Goal: Task Accomplishment & Management: Use online tool/utility

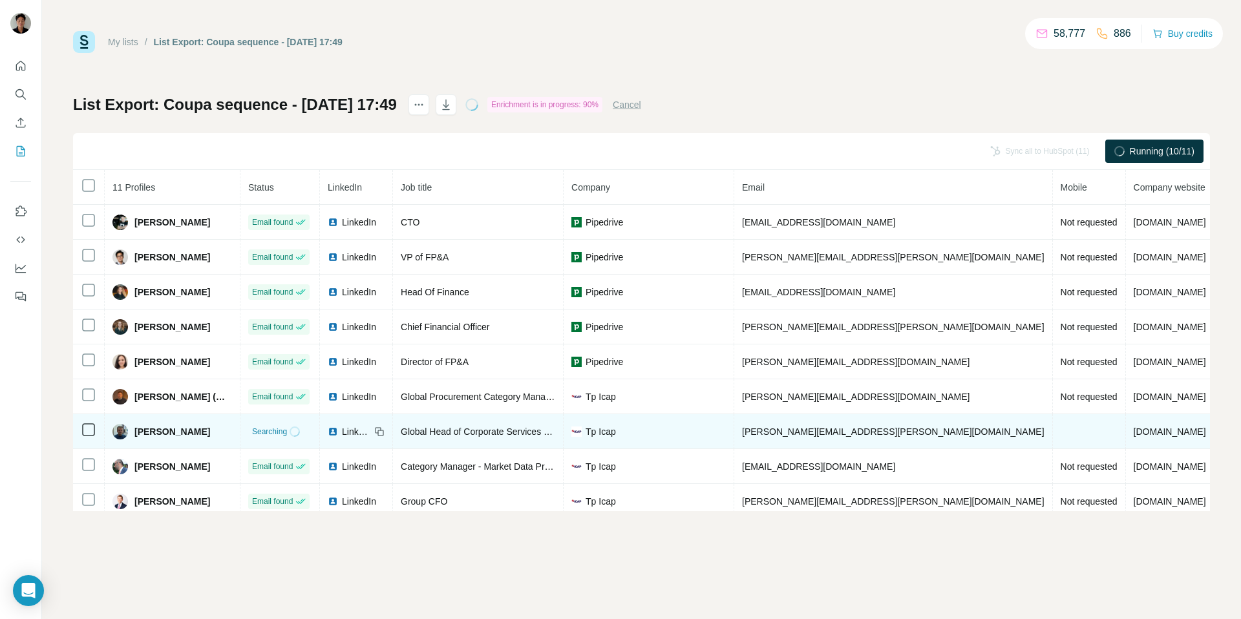
click at [153, 428] on span "[PERSON_NAME]" at bounding box center [172, 431] width 76 height 13
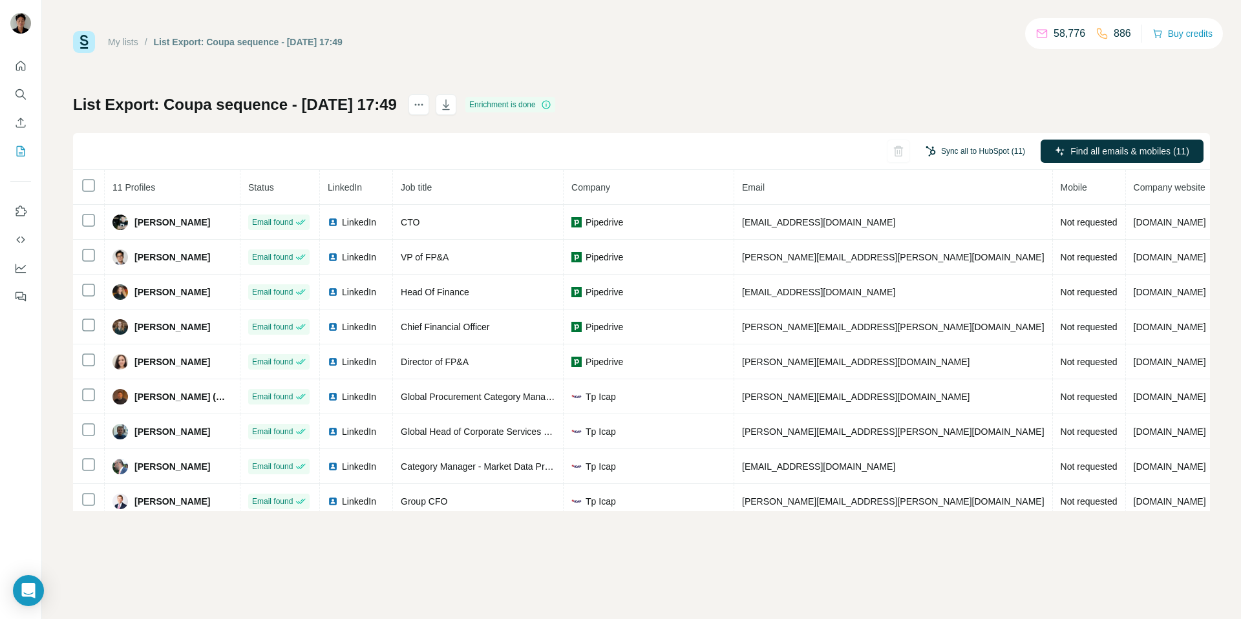
click at [995, 158] on button "Sync all to HubSpot (11)" at bounding box center [976, 151] width 118 height 19
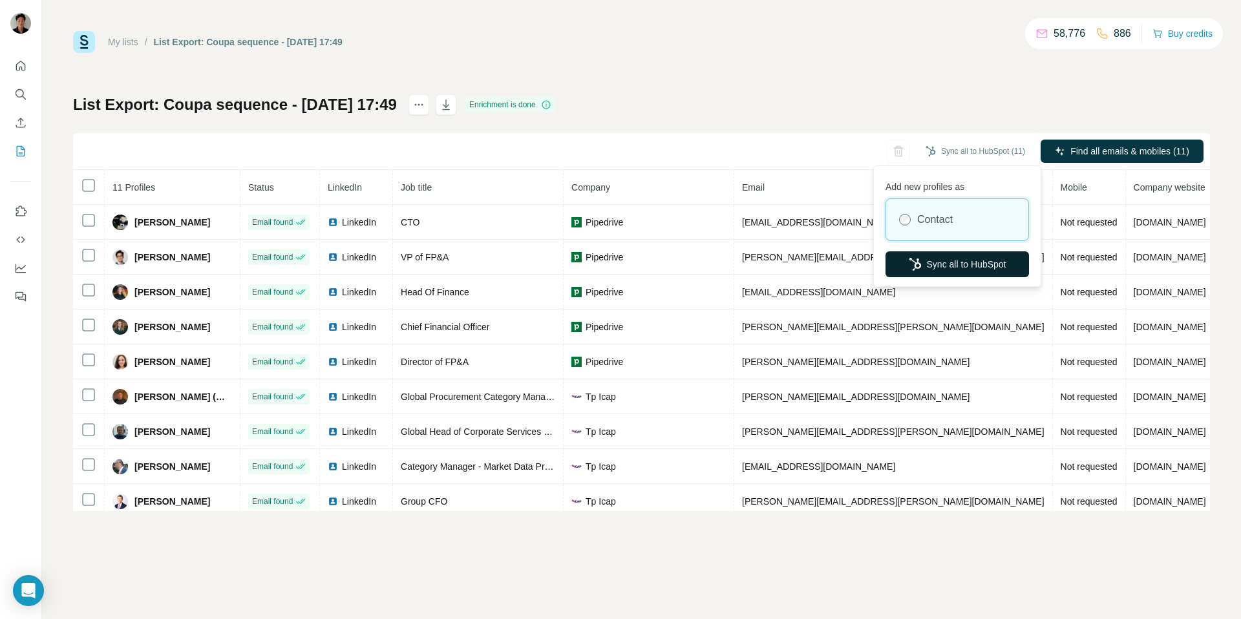
click at [932, 263] on button "Sync all to HubSpot" at bounding box center [957, 264] width 143 height 26
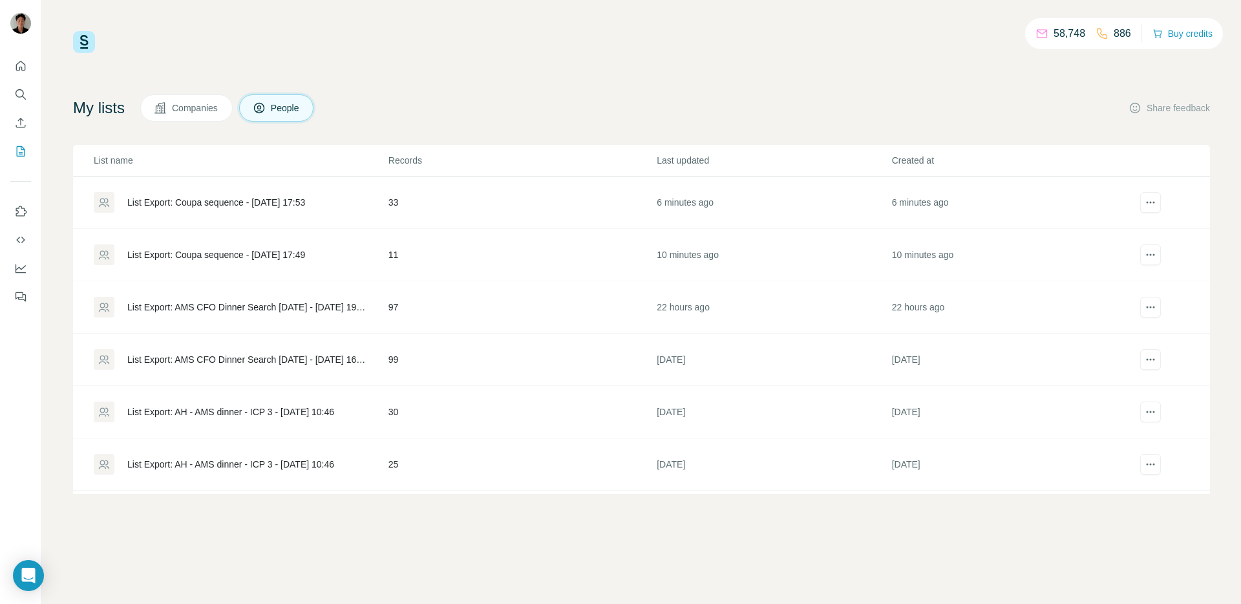
click at [226, 200] on div "List Export: Coupa sequence - [DATE] 17:53" at bounding box center [216, 202] width 178 height 13
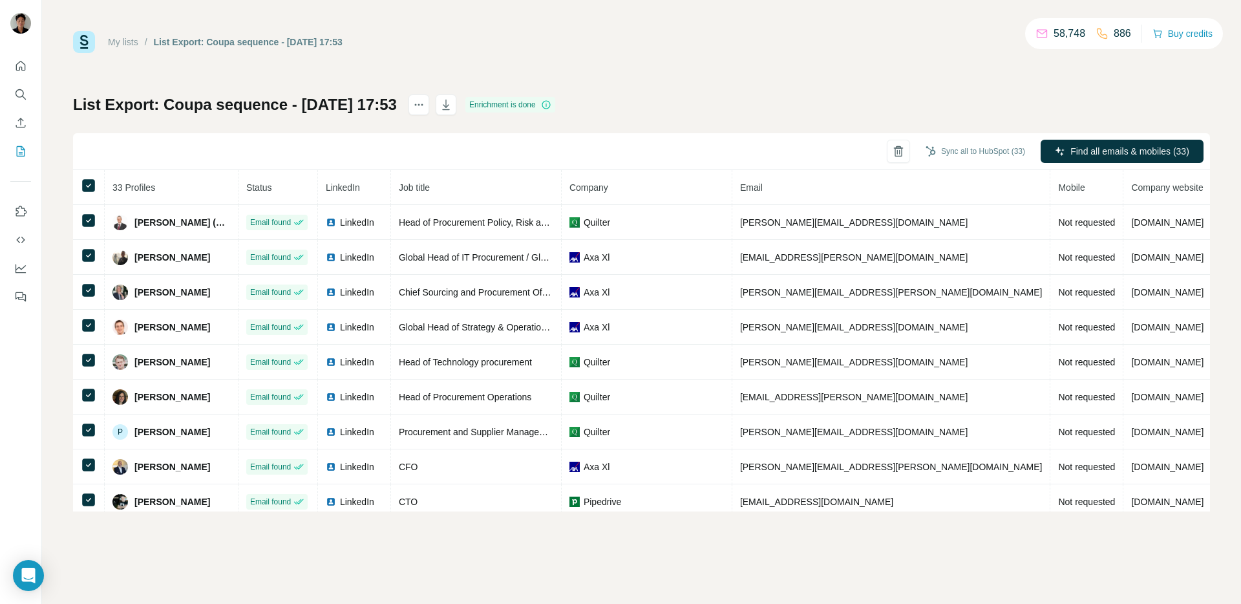
click at [85, 193] on th at bounding box center [89, 187] width 32 height 35
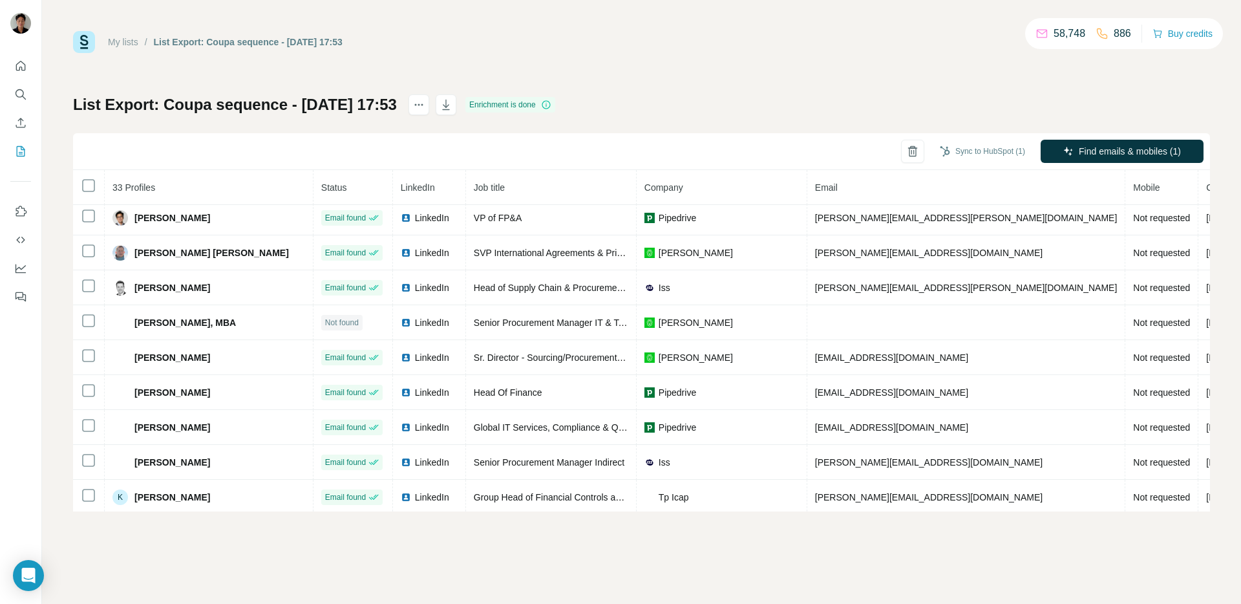
scroll to position [389, 0]
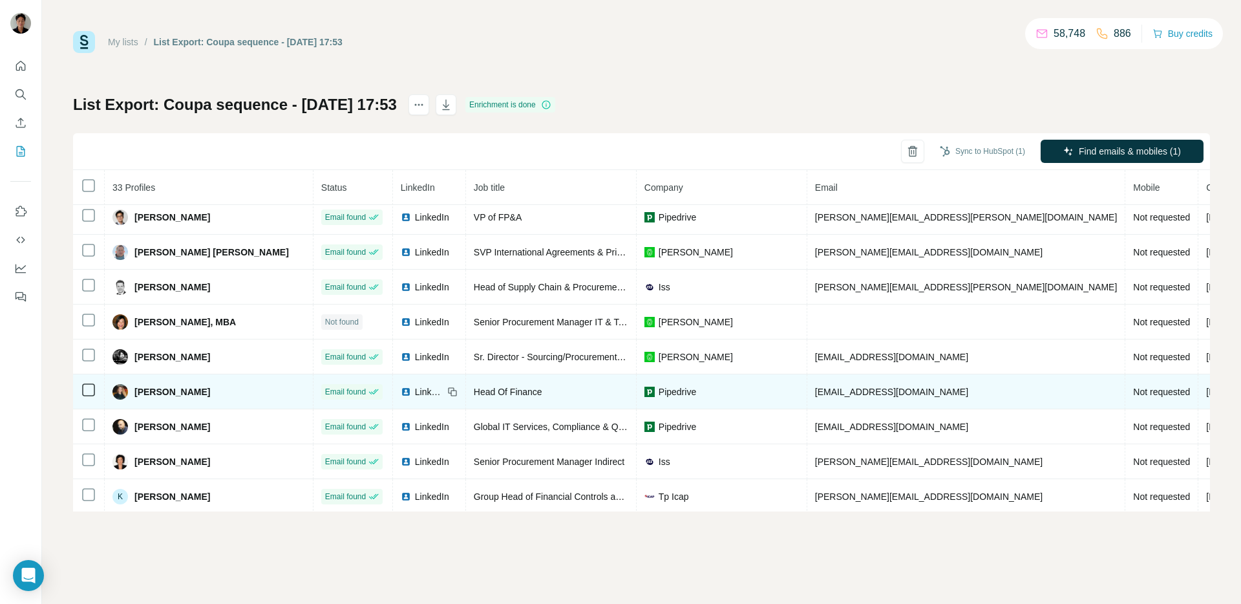
click at [86, 398] on td at bounding box center [89, 391] width 32 height 35
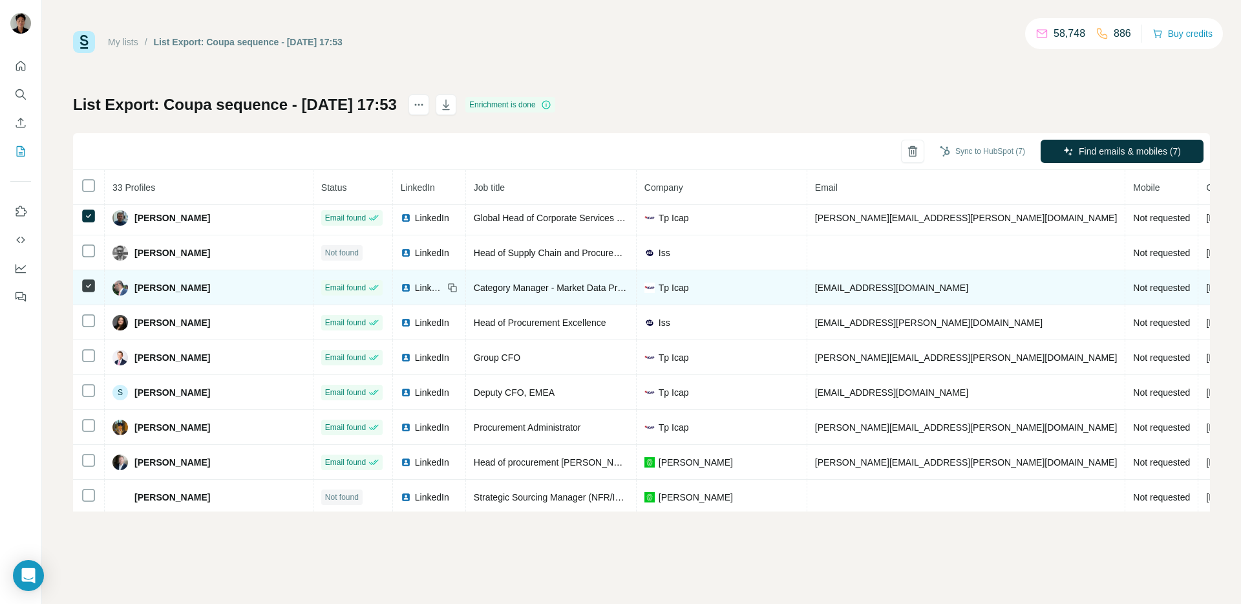
scroll to position [845, 0]
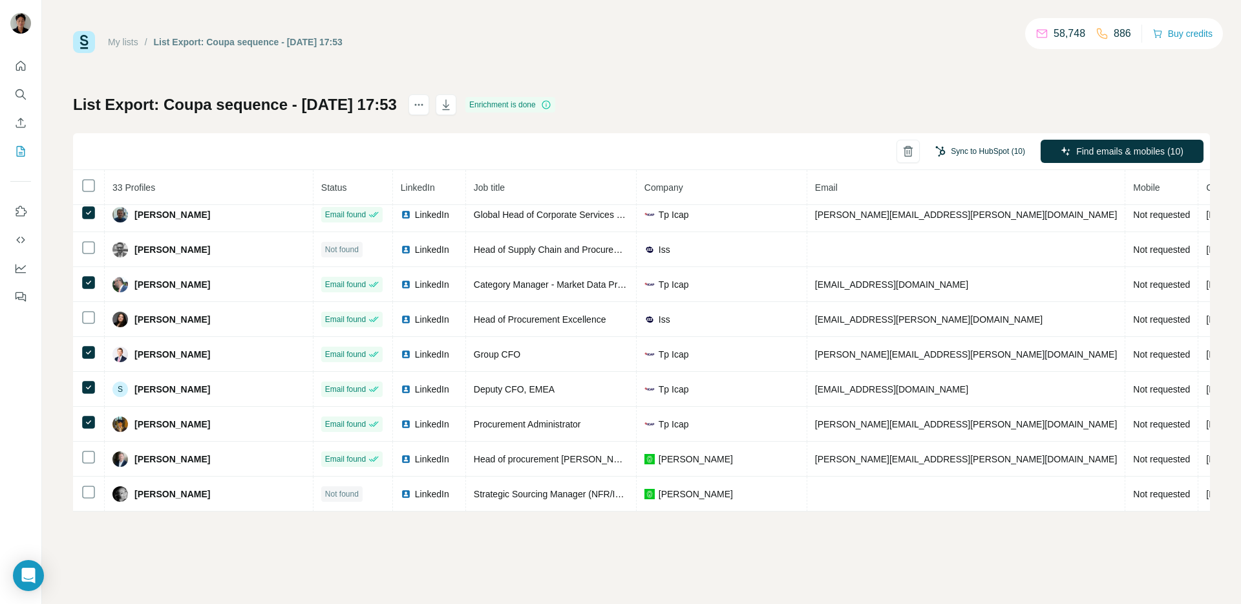
click at [995, 146] on button "Sync to HubSpot (10)" at bounding box center [980, 151] width 108 height 19
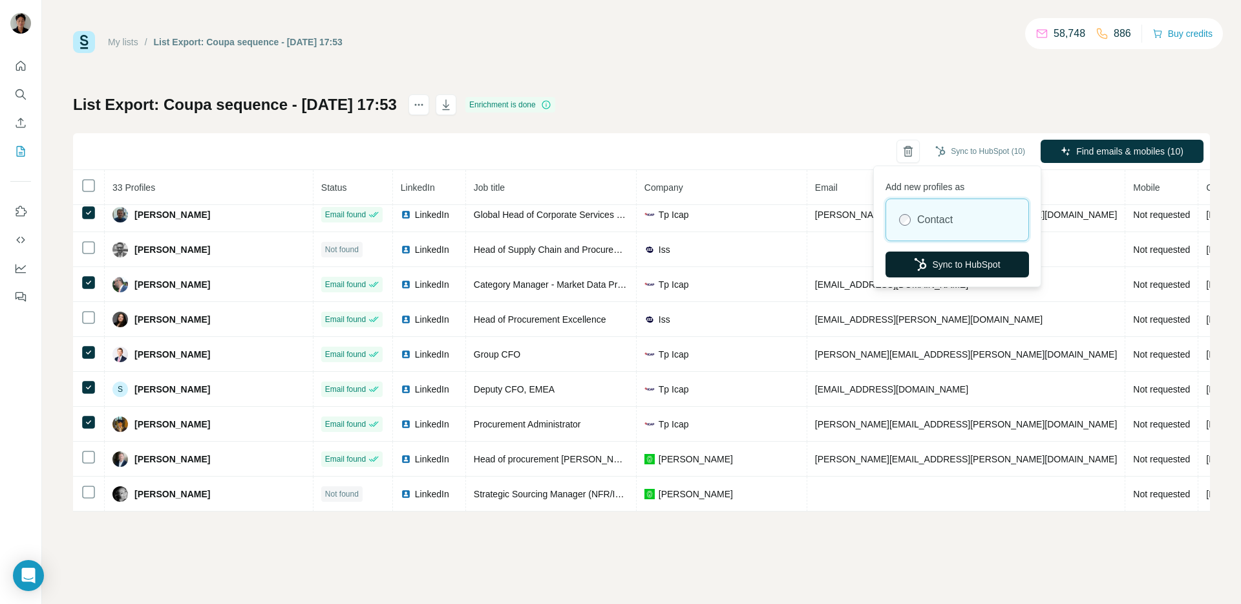
click at [956, 262] on button "Sync to HubSpot" at bounding box center [957, 264] width 143 height 26
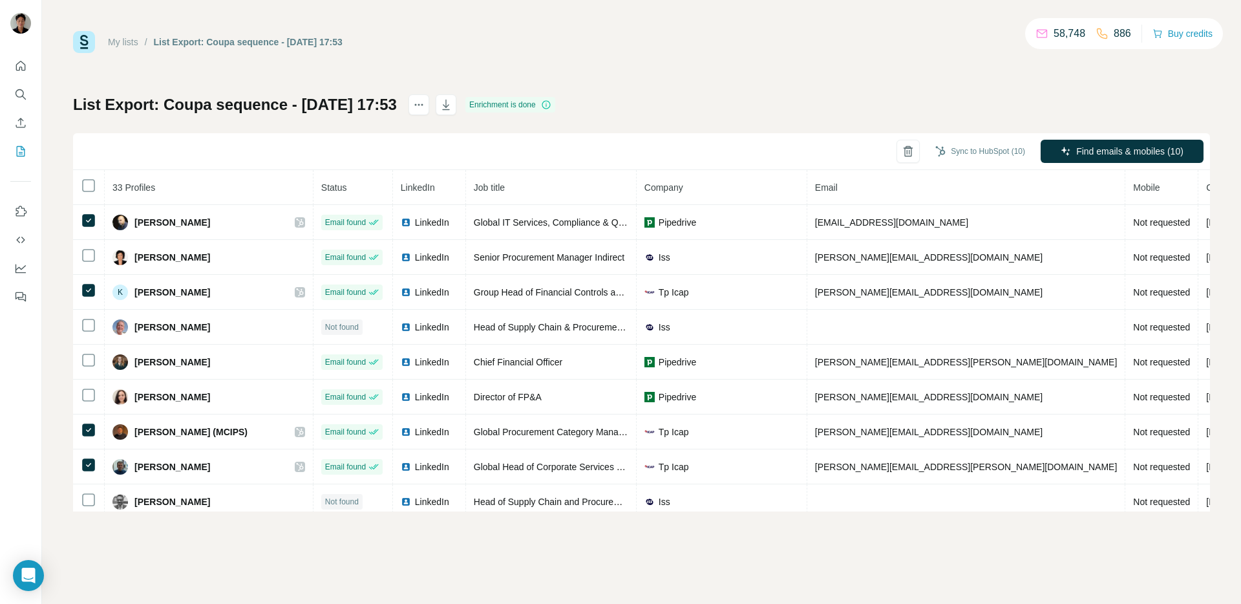
scroll to position [597, 0]
